Goal: Download file/media

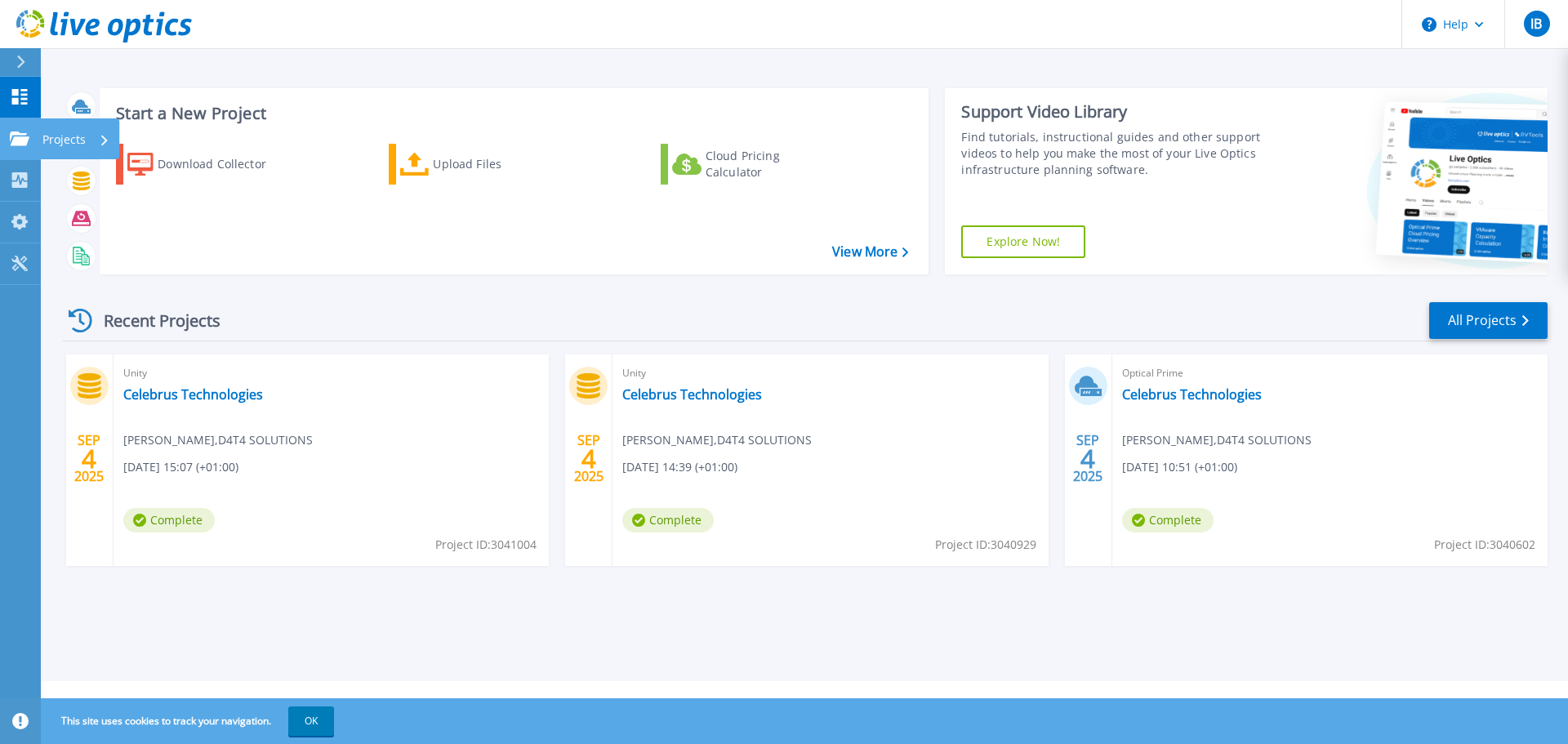
click at [99, 143] on div "Projects" at bounding box center [76, 139] width 67 height 43
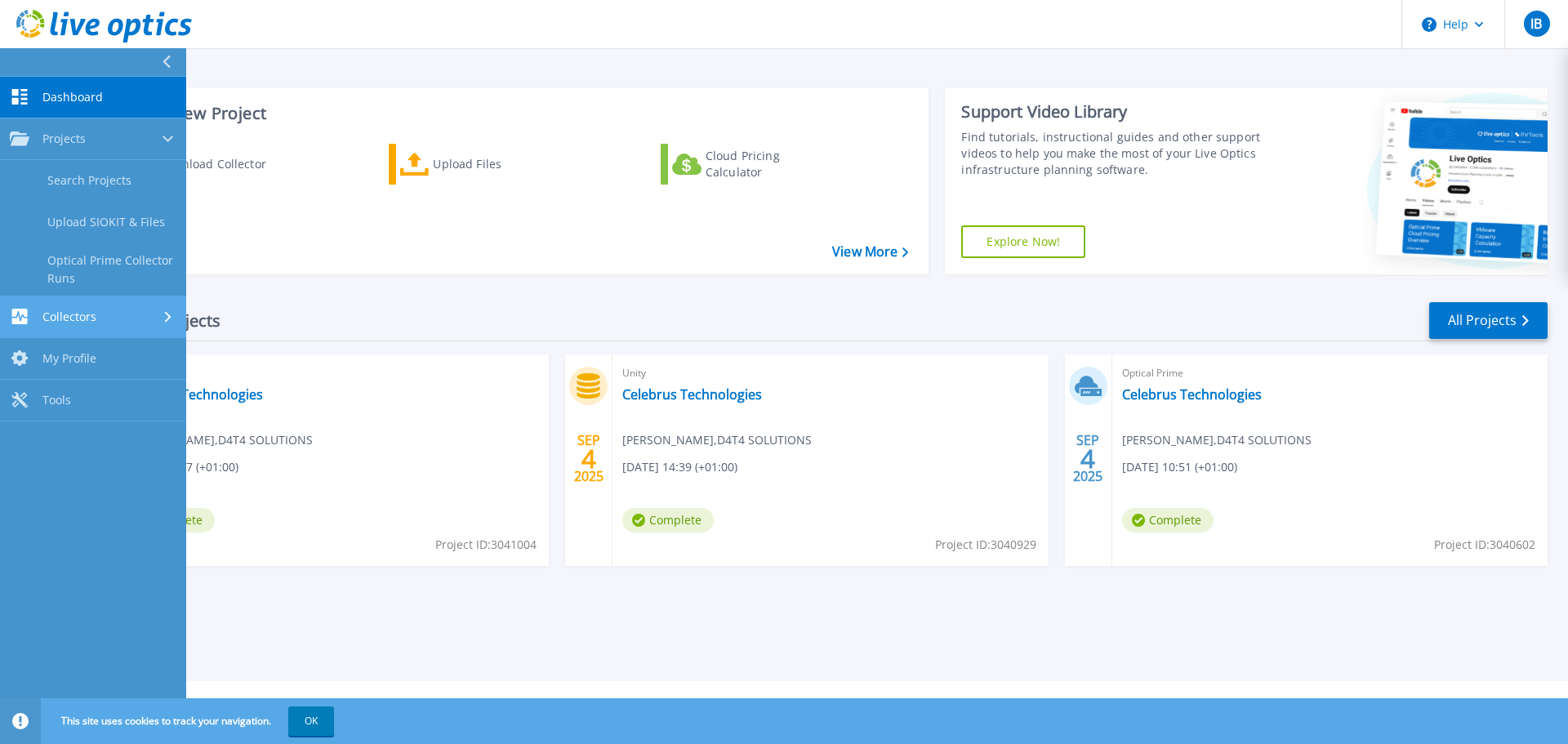
click at [163, 316] on div at bounding box center [168, 317] width 14 height 13
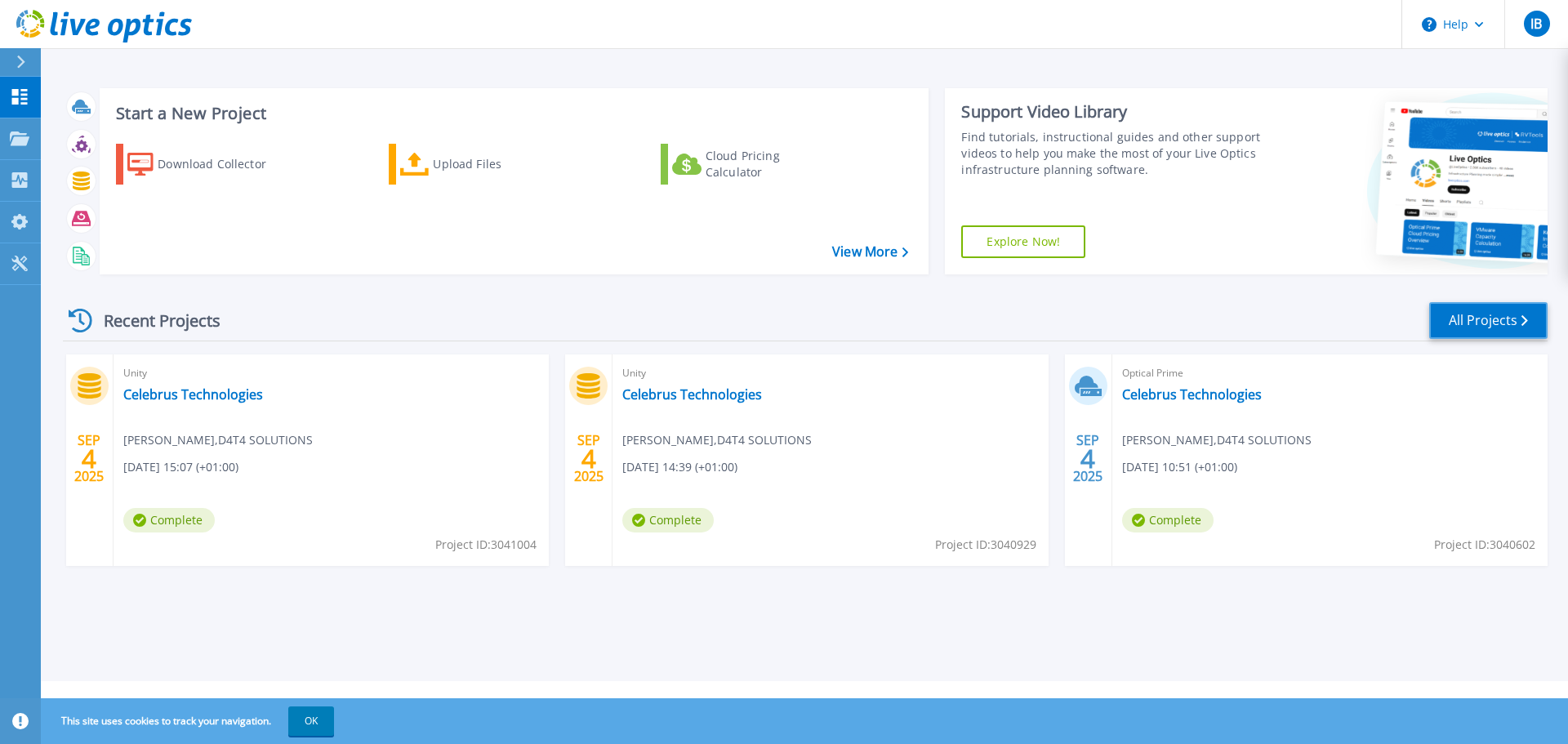
click at [1521, 324] on link "All Projects" at bounding box center [1489, 321] width 118 height 36
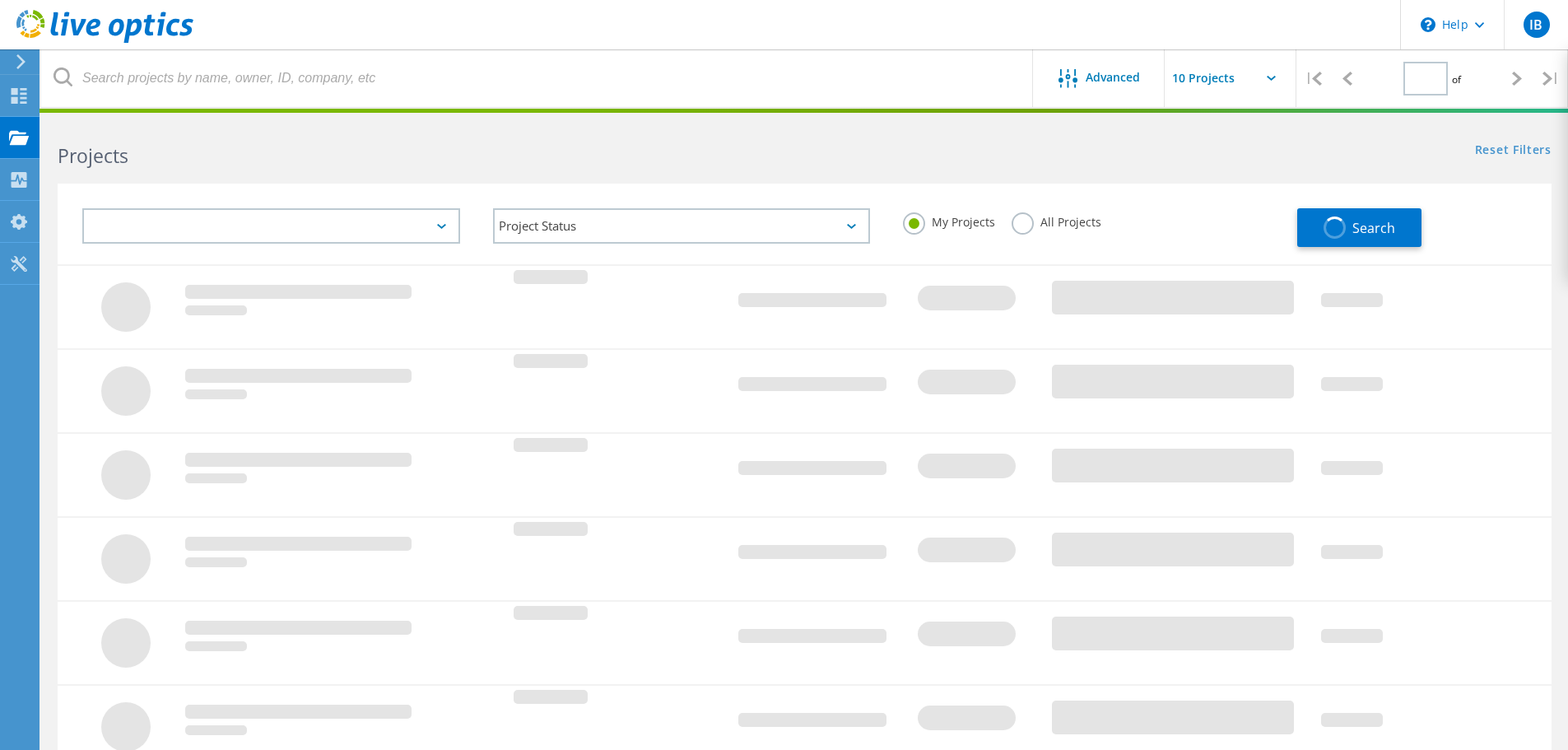
type input "1"
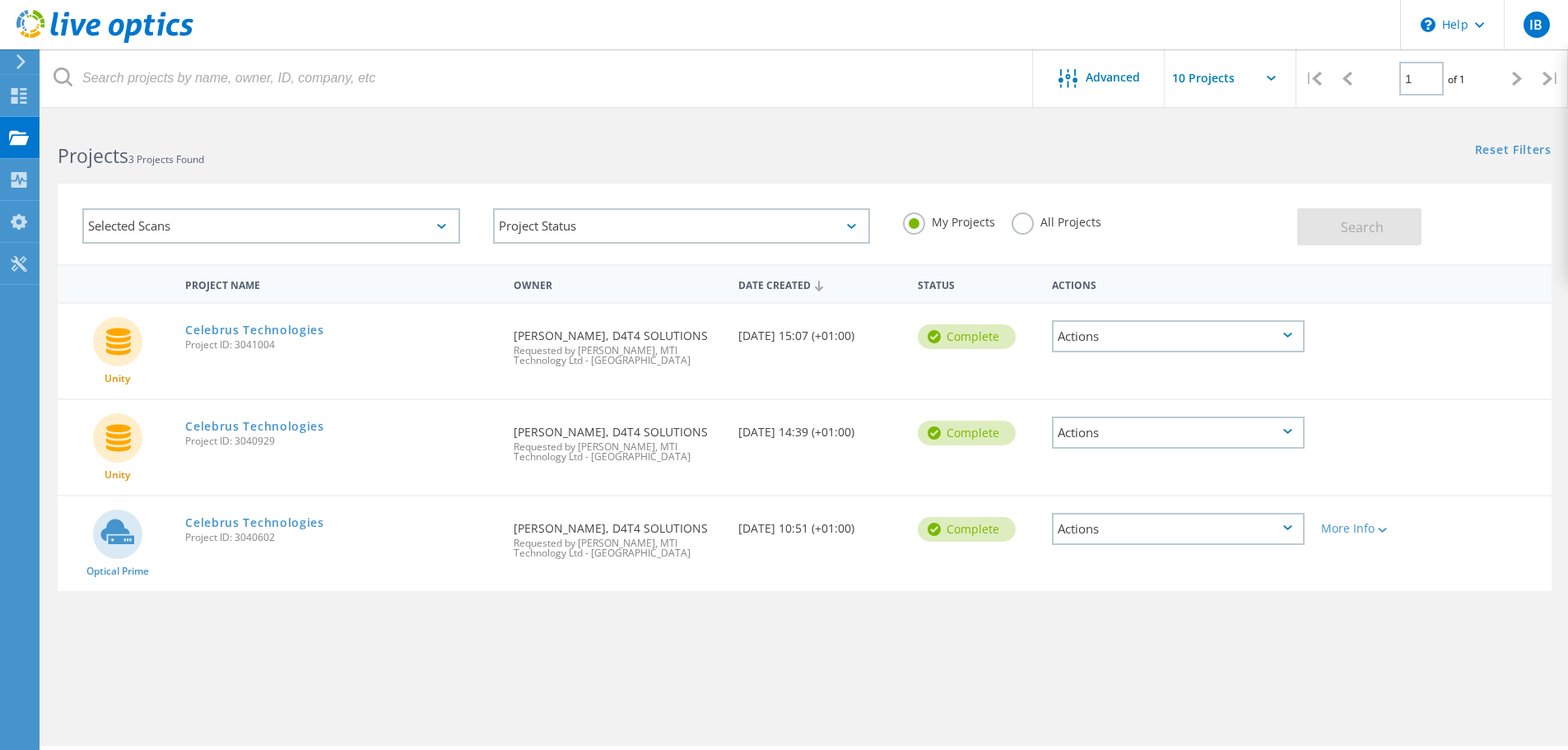
click at [1267, 77] on icon at bounding box center [1271, 78] width 9 height 5
click at [1258, 76] on input "text" at bounding box center [1246, 78] width 164 height 58
click at [1243, 28] on header "\n Help Explore Helpful Articles Contact Support IB End User [PERSON_NAME] [PER…" at bounding box center [784, 25] width 1568 height 50
click at [237, 518] on link "Celebrus Technologies" at bounding box center [255, 522] width 139 height 12
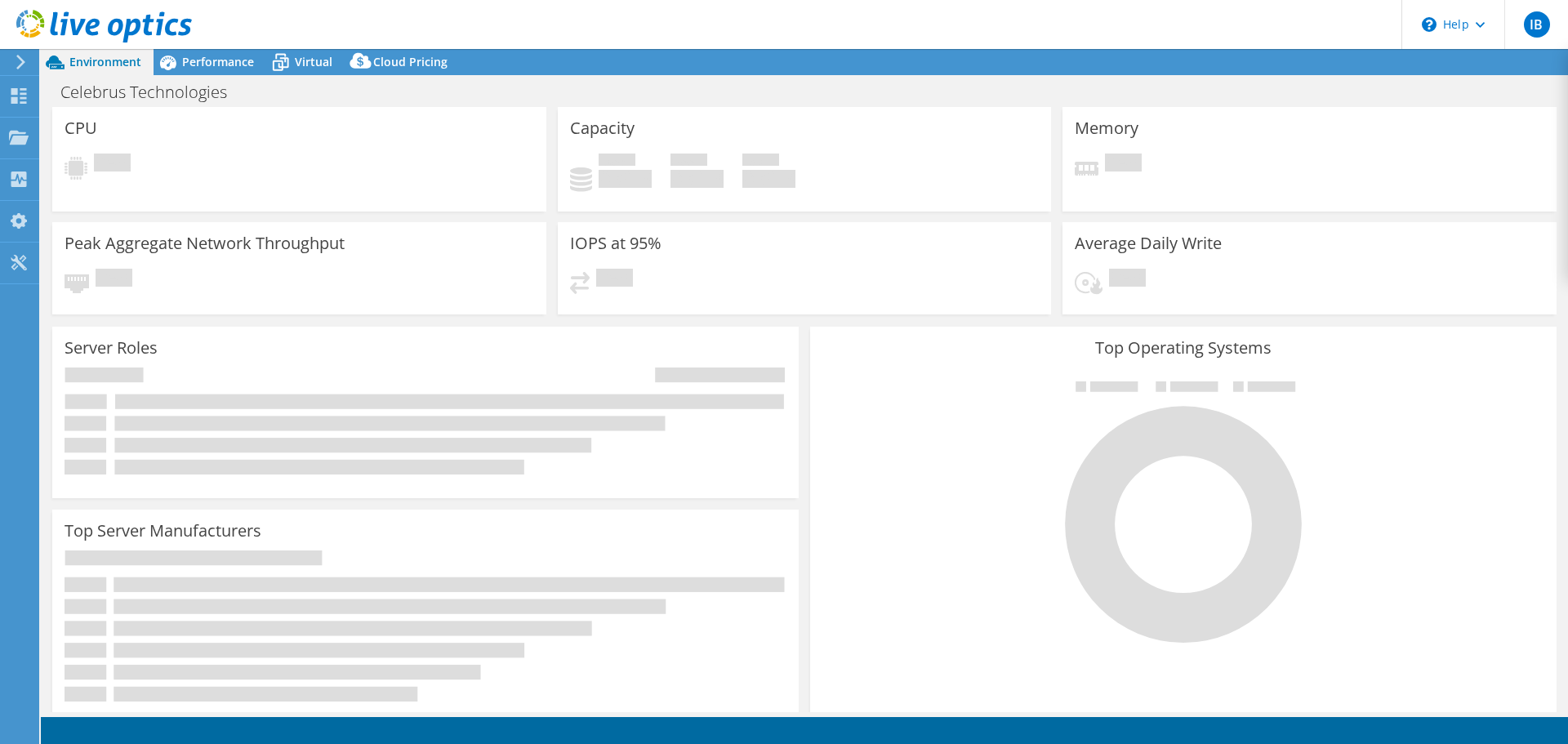
select select "EULondon"
select select "GBP"
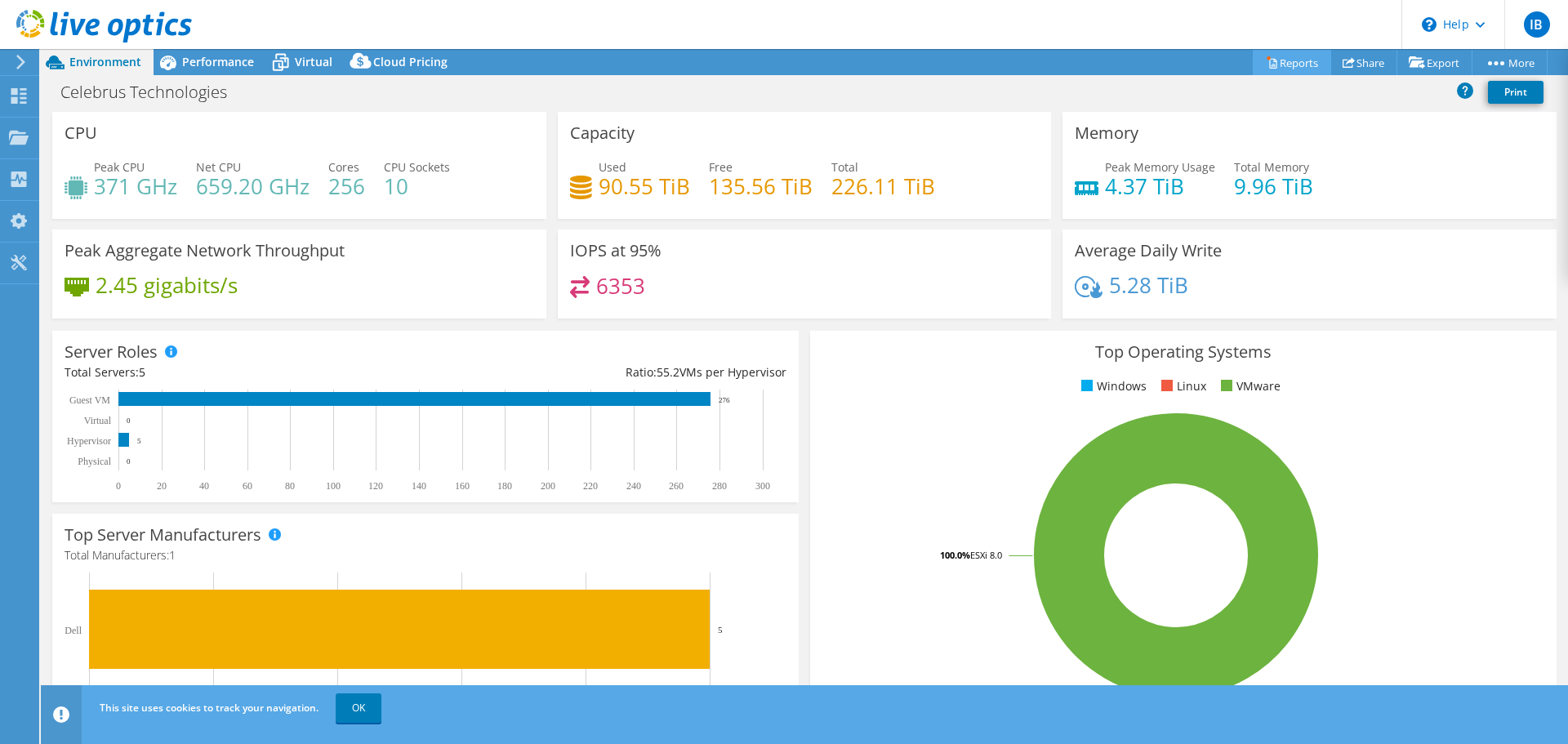
click at [1292, 67] on link "Reports" at bounding box center [1292, 63] width 78 height 25
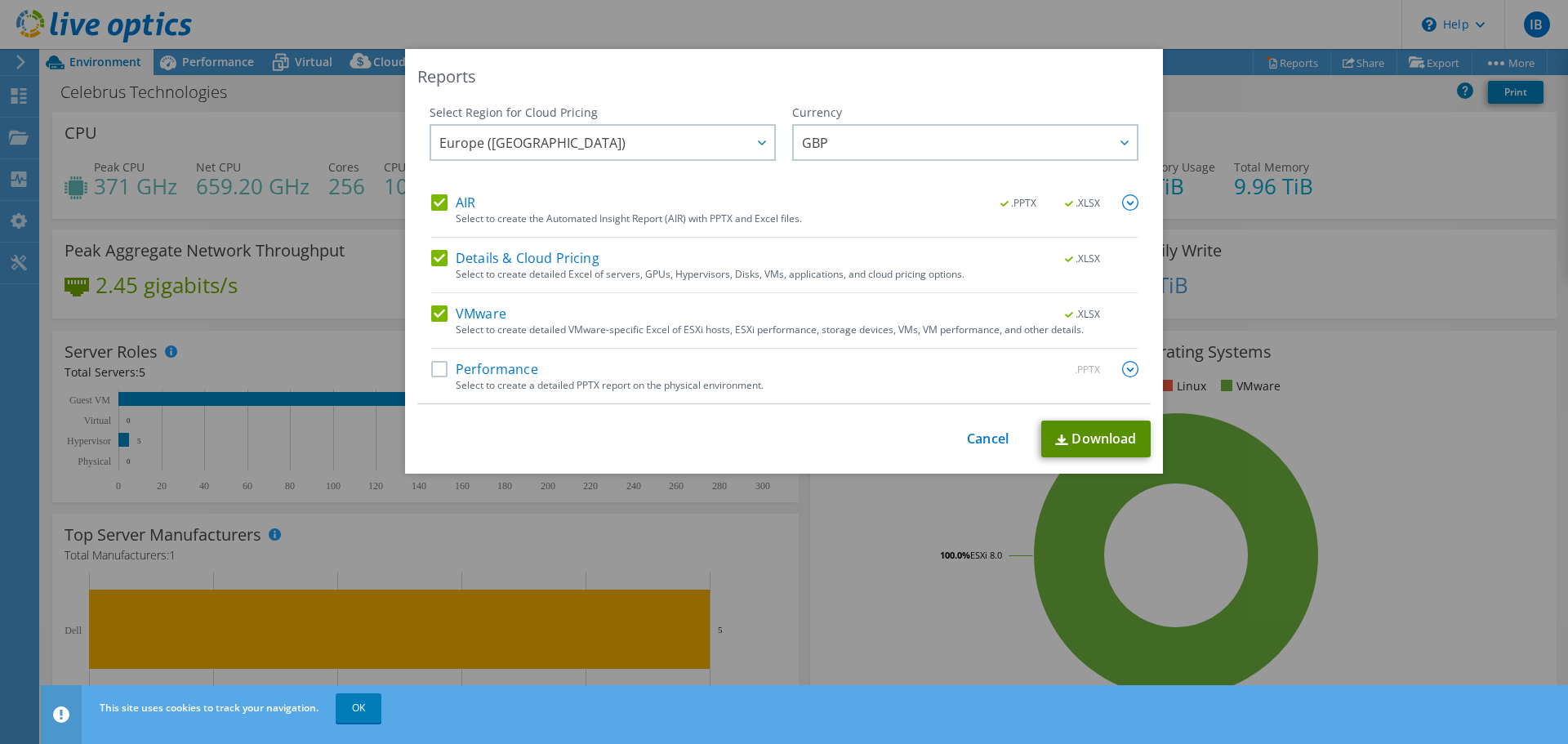
click at [1091, 438] on link "Download" at bounding box center [1096, 439] width 109 height 36
